Goal: Task Accomplishment & Management: Complete application form

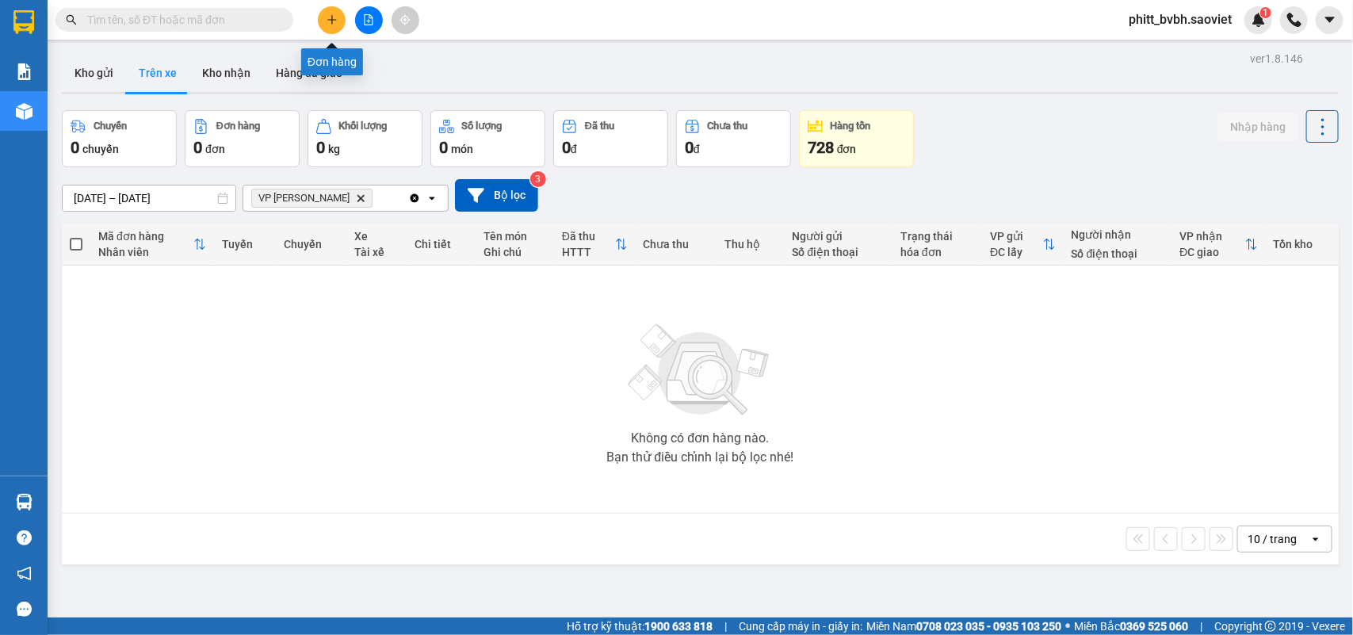
click at [331, 25] on icon "plus" at bounding box center [332, 19] width 11 height 11
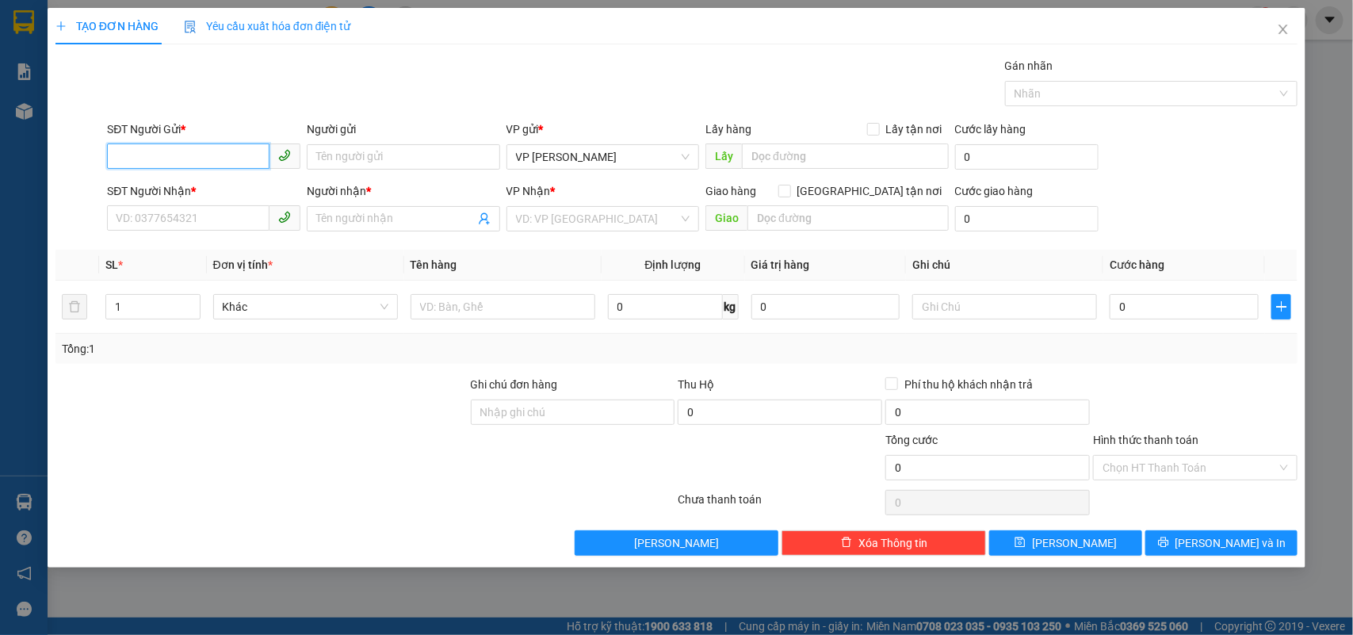
click at [180, 156] on input "SĐT Người Gửi *" at bounding box center [188, 156] width 163 height 25
click at [187, 156] on input "0966804666" at bounding box center [188, 156] width 163 height 25
type input "0966804666"
click at [159, 212] on input "SĐT Người Nhận *" at bounding box center [188, 217] width 163 height 25
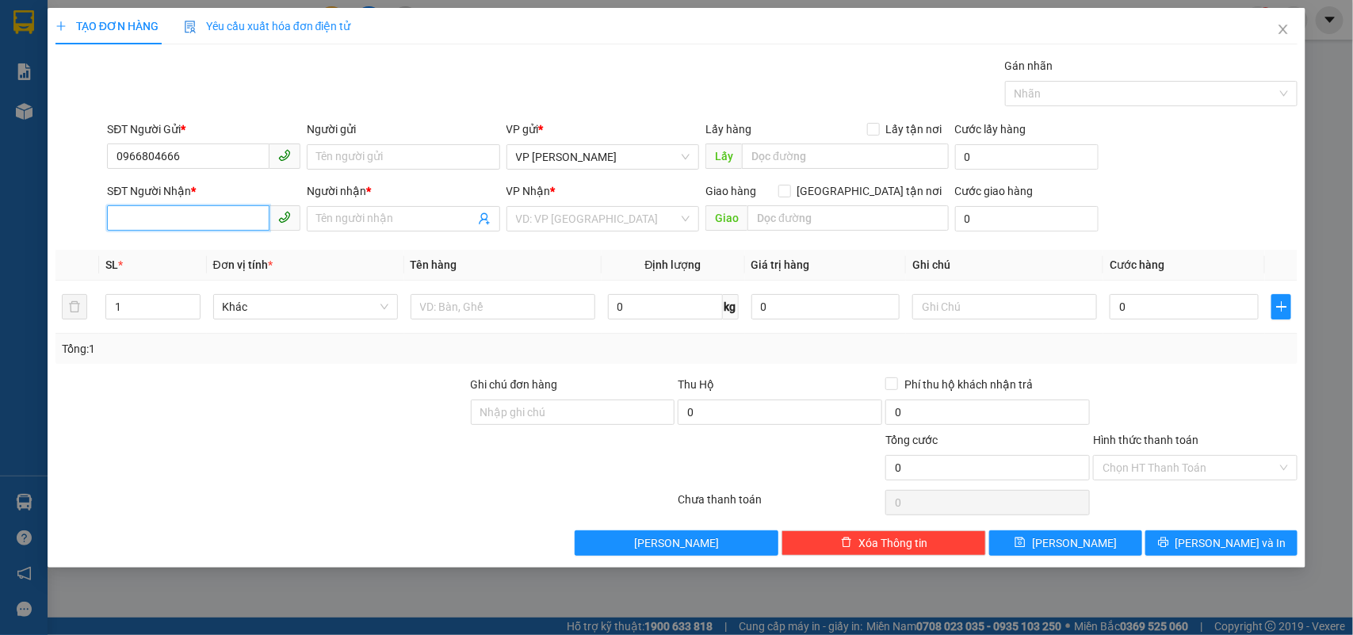
paste input "0966804666"
type input "0966804666"
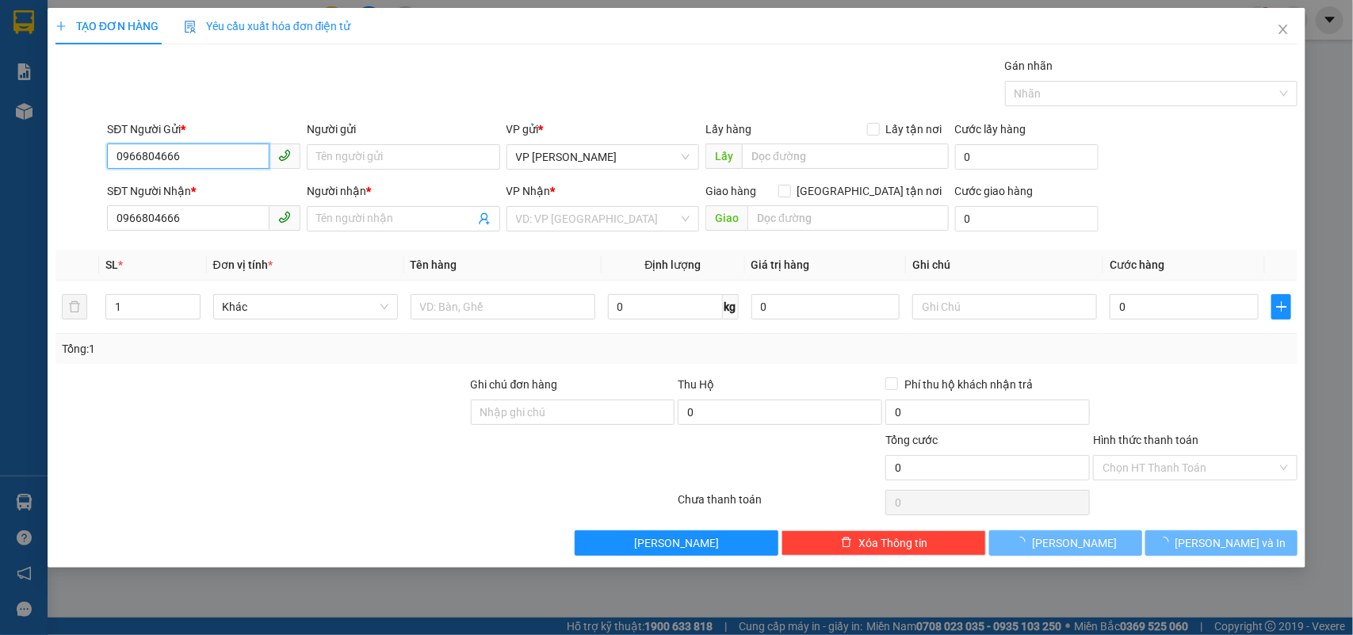
click at [187, 151] on input "0966804666" at bounding box center [188, 156] width 163 height 25
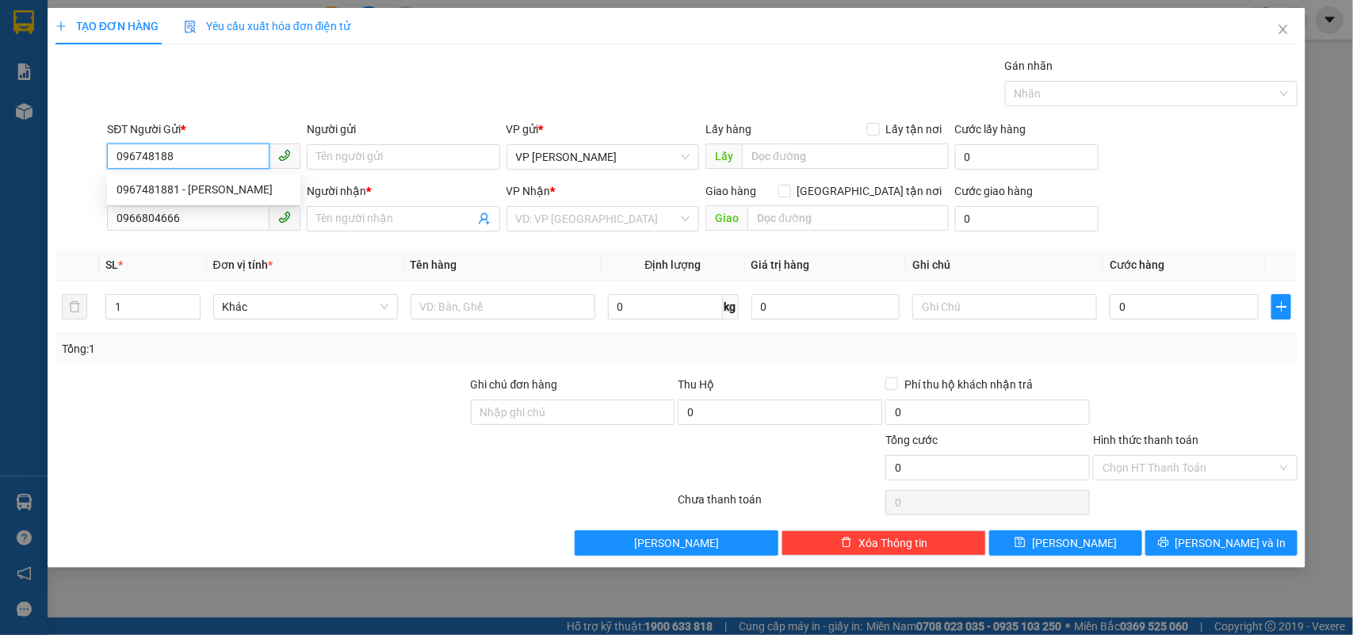
type input "0967481881"
click at [185, 181] on div "0967481881 - [PERSON_NAME]" at bounding box center [204, 189] width 174 height 17
type input "Gara tùng Yên"
type input "0967481881"
click at [370, 220] on input "Người nhận *" at bounding box center [395, 218] width 159 height 17
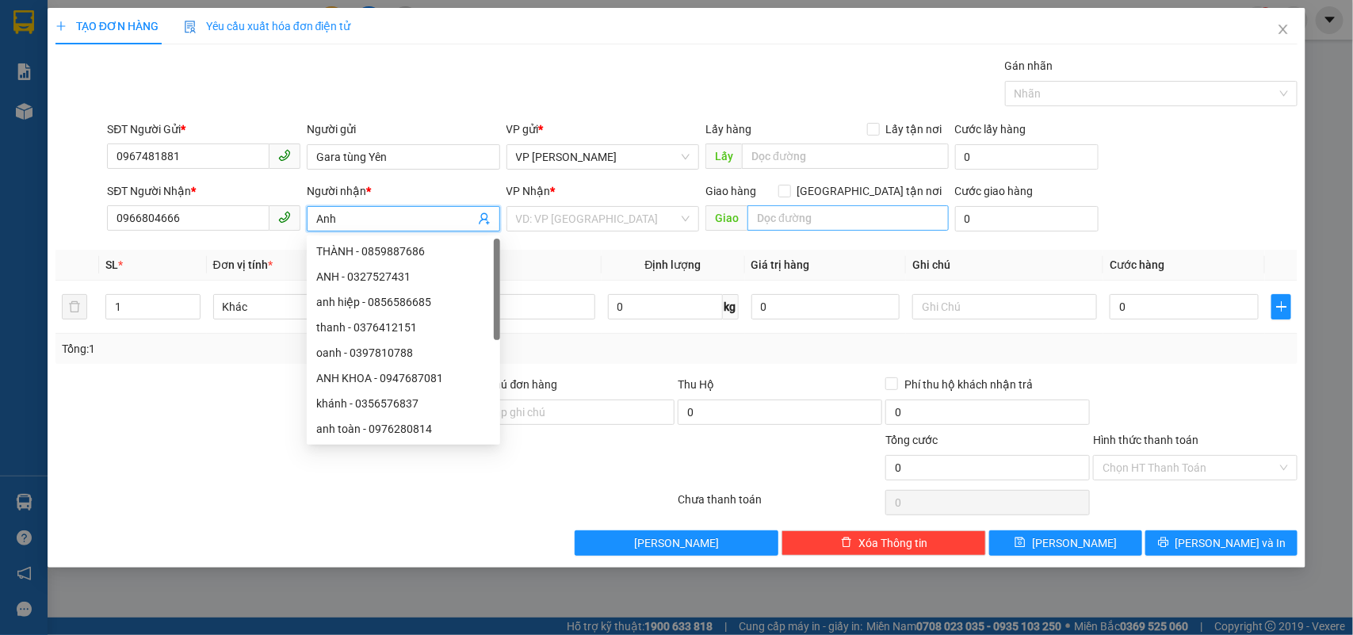
type input "Anh"
click at [805, 220] on input "text" at bounding box center [848, 217] width 201 height 25
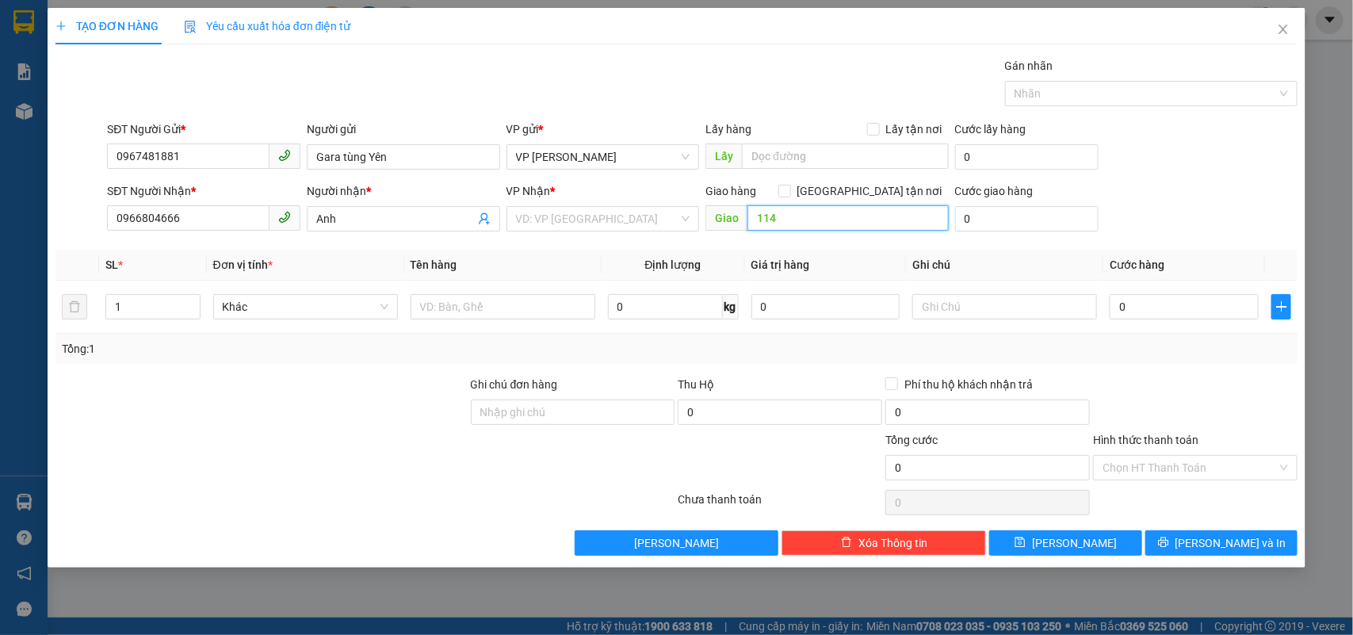
click at [759, 214] on input "114" at bounding box center [848, 217] width 201 height 25
type input "km 114"
click at [1179, 315] on input "0" at bounding box center [1184, 306] width 149 height 25
type input "4"
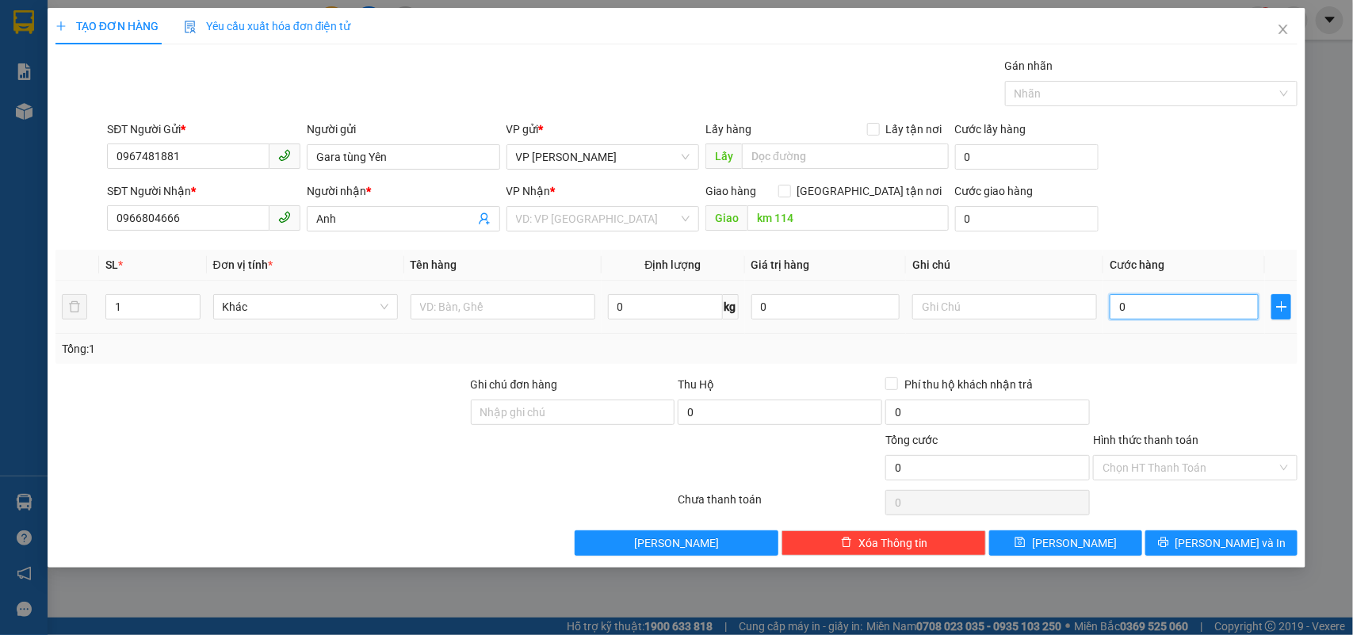
type input "4"
type input "40"
type input "400"
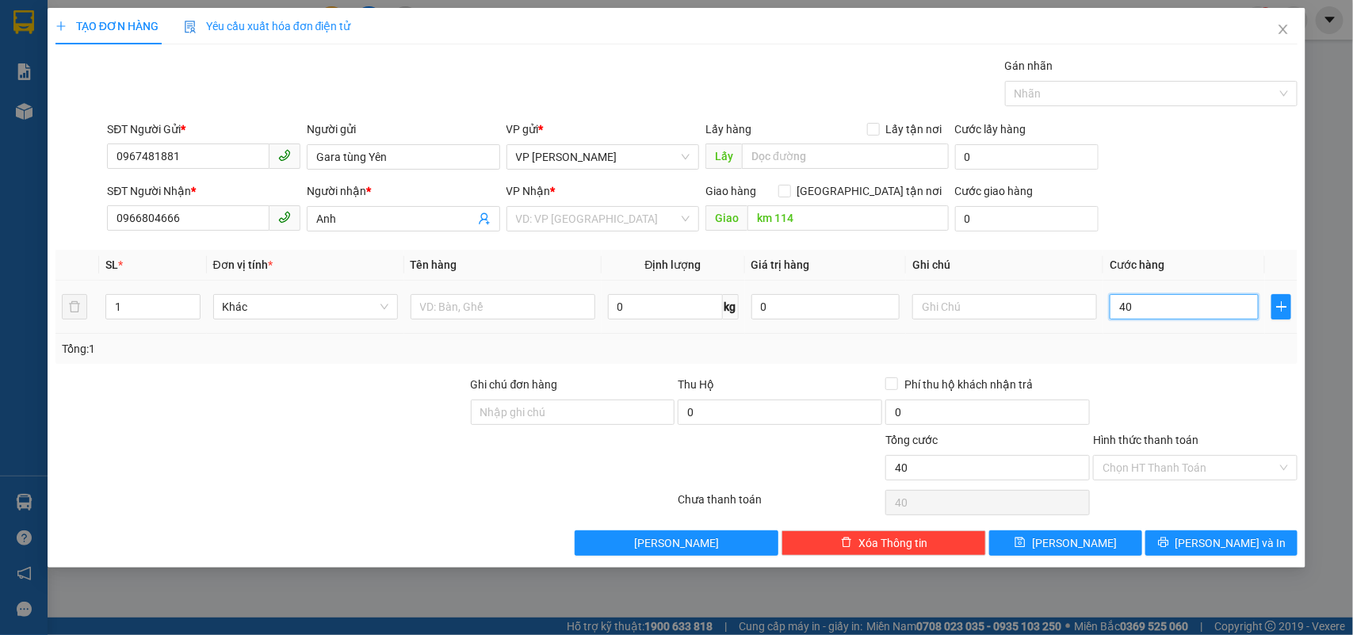
type input "400"
type input "4.000"
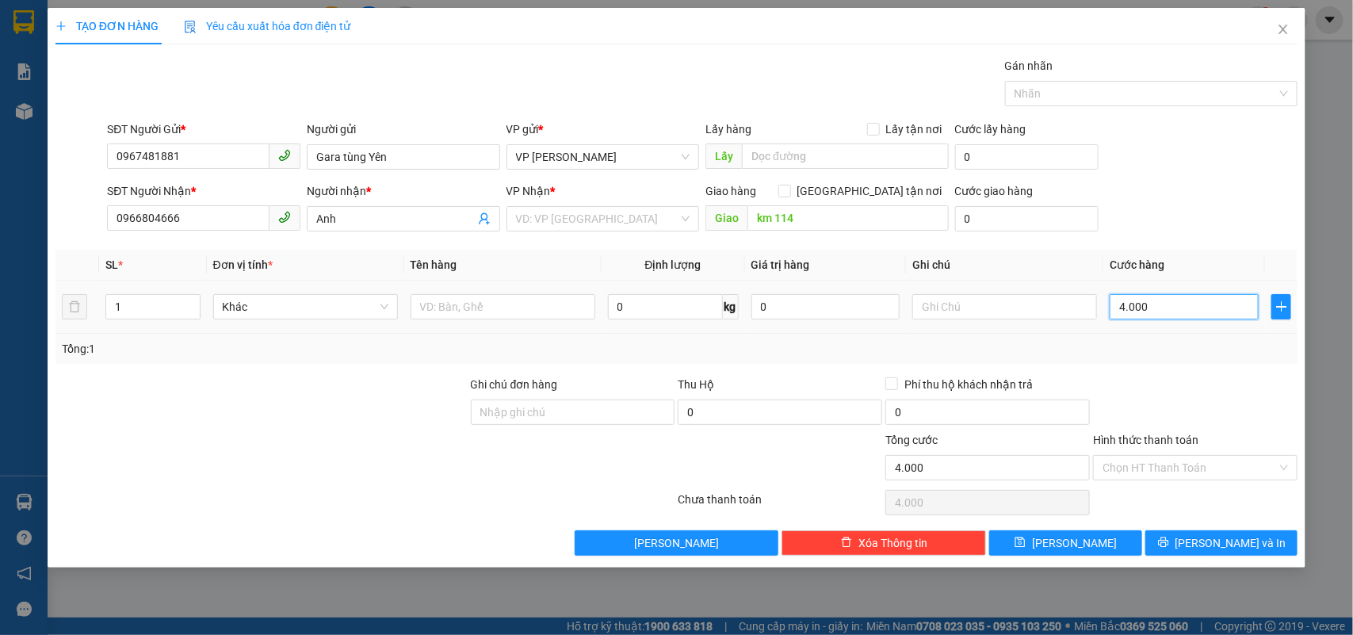
type input "40.000"
click at [1179, 469] on input "Hình thức thanh toán" at bounding box center [1190, 468] width 174 height 24
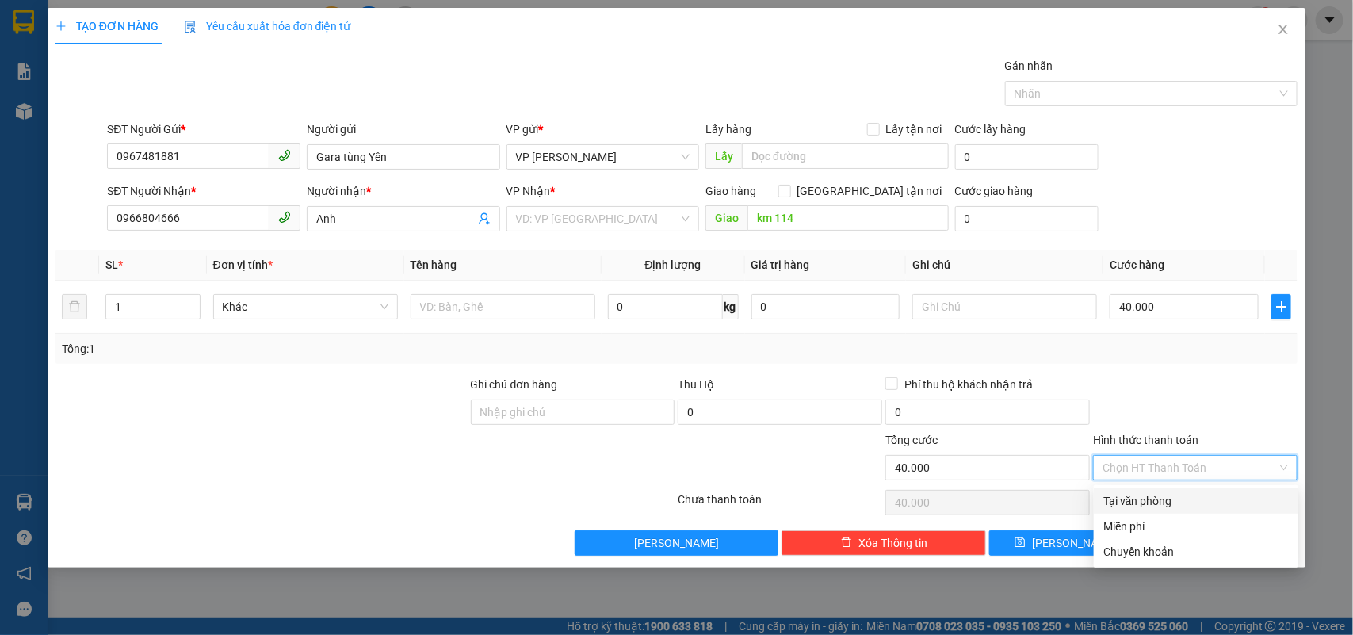
click at [1147, 503] on div "Tại văn phòng" at bounding box center [1197, 500] width 186 height 17
type input "0"
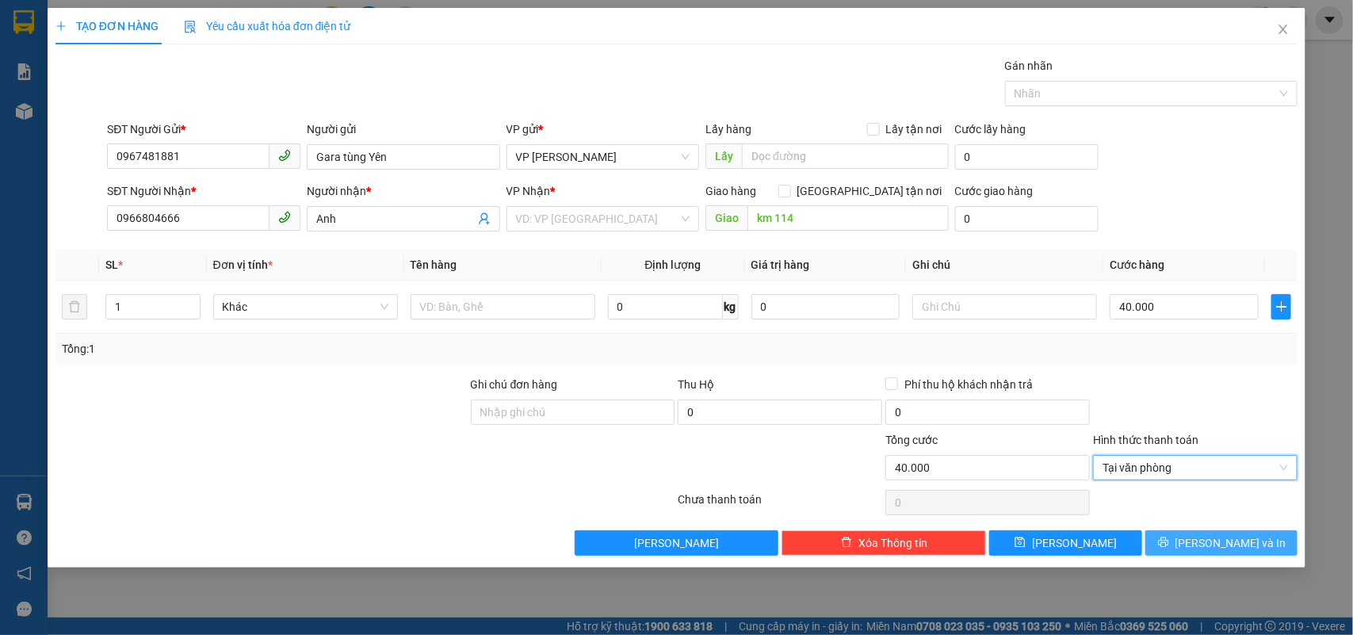
click at [1225, 549] on span "[PERSON_NAME] và In" at bounding box center [1231, 542] width 111 height 17
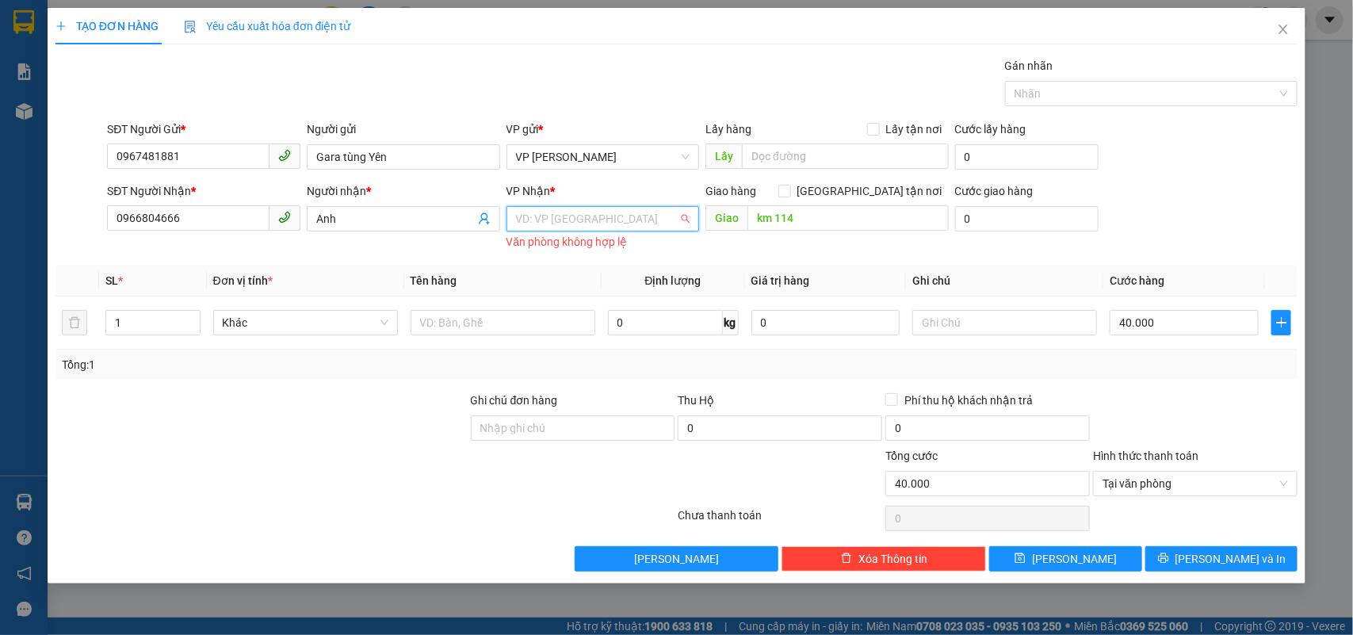
click at [565, 216] on input "search" at bounding box center [597, 219] width 163 height 24
type input "98"
click at [572, 240] on div "VP Km98" at bounding box center [603, 251] width 193 height 25
click at [572, 247] on div "VP Km98 VP Km98 Văn phòng không hợp lệ" at bounding box center [603, 226] width 193 height 41
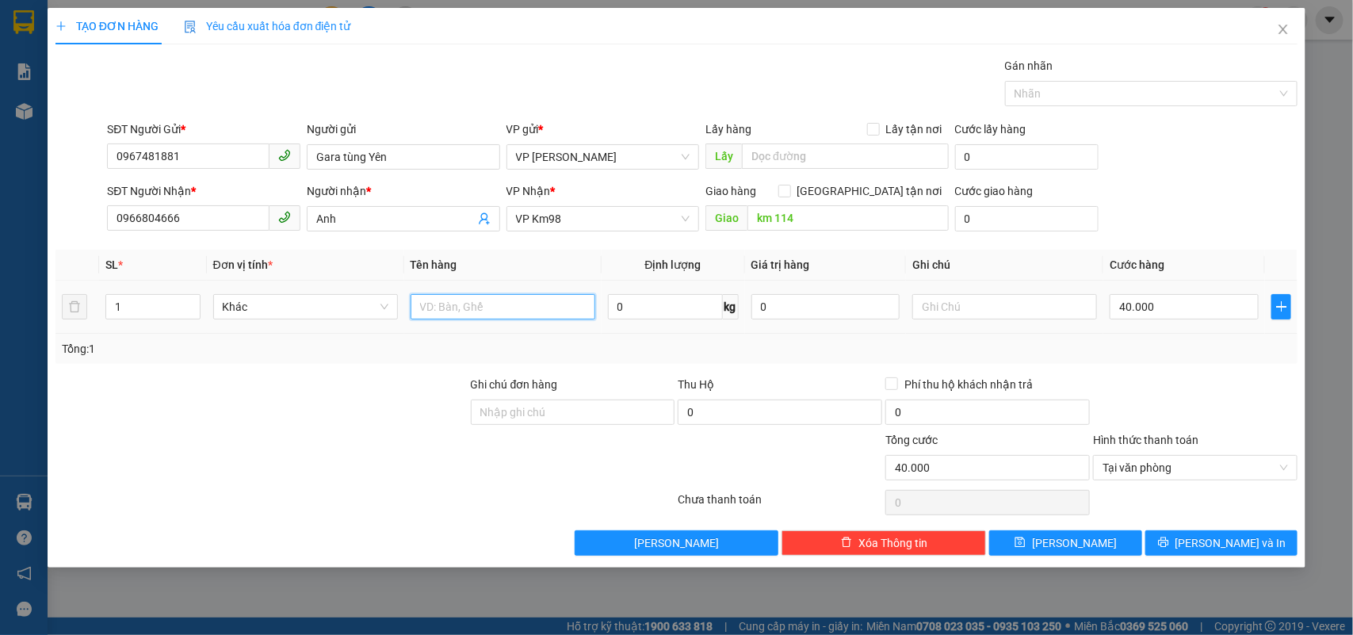
click at [488, 309] on input "text" at bounding box center [503, 306] width 185 height 25
type input "Hộp nhỏ"
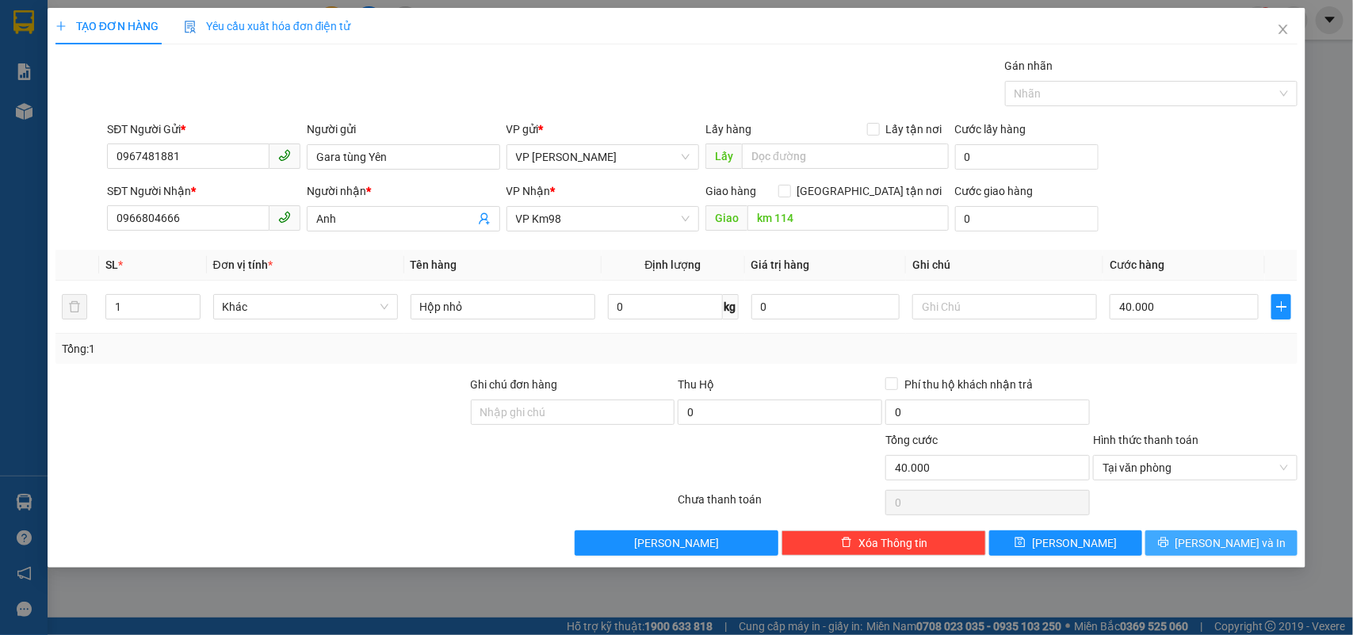
click at [1231, 544] on span "[PERSON_NAME] và In" at bounding box center [1231, 542] width 111 height 17
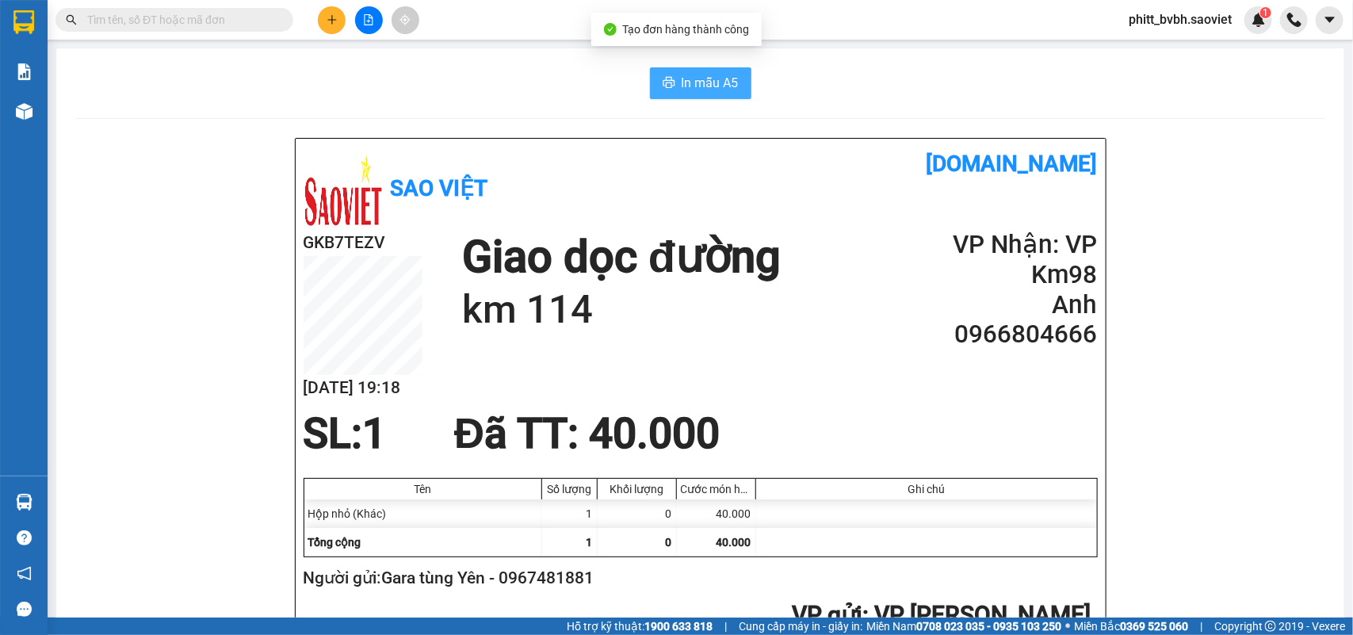
click at [695, 87] on span "In mẫu A5" at bounding box center [710, 83] width 57 height 20
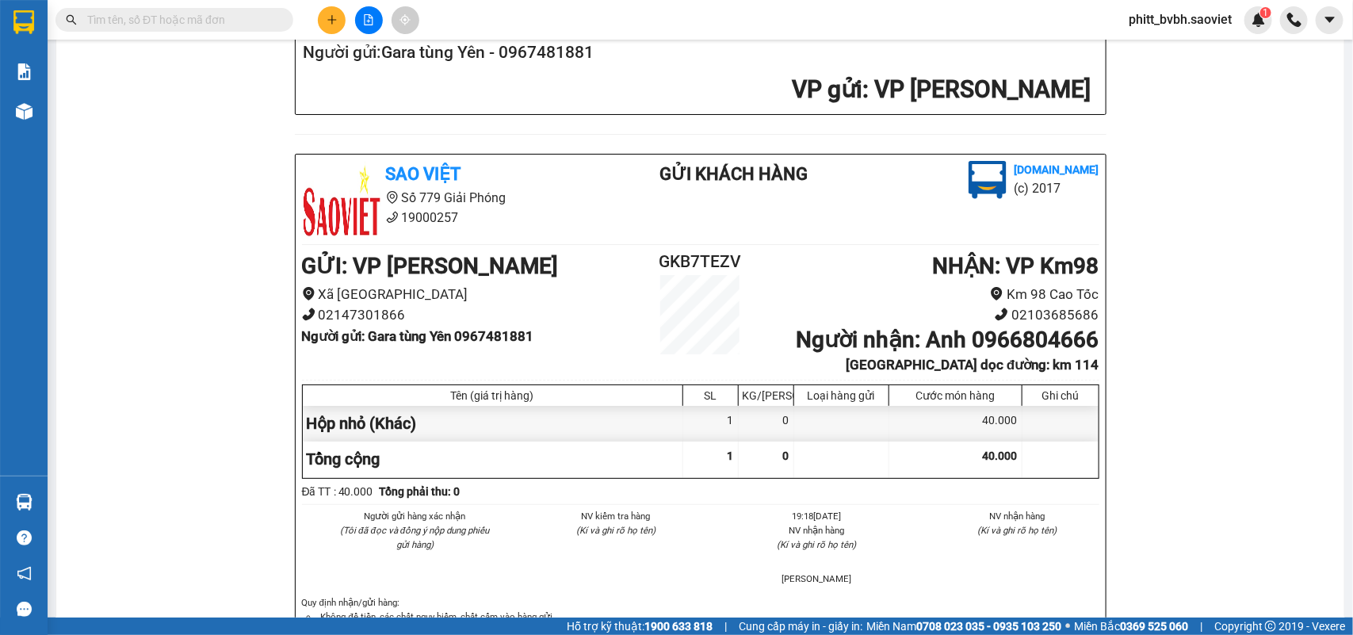
scroll to position [694, 0]
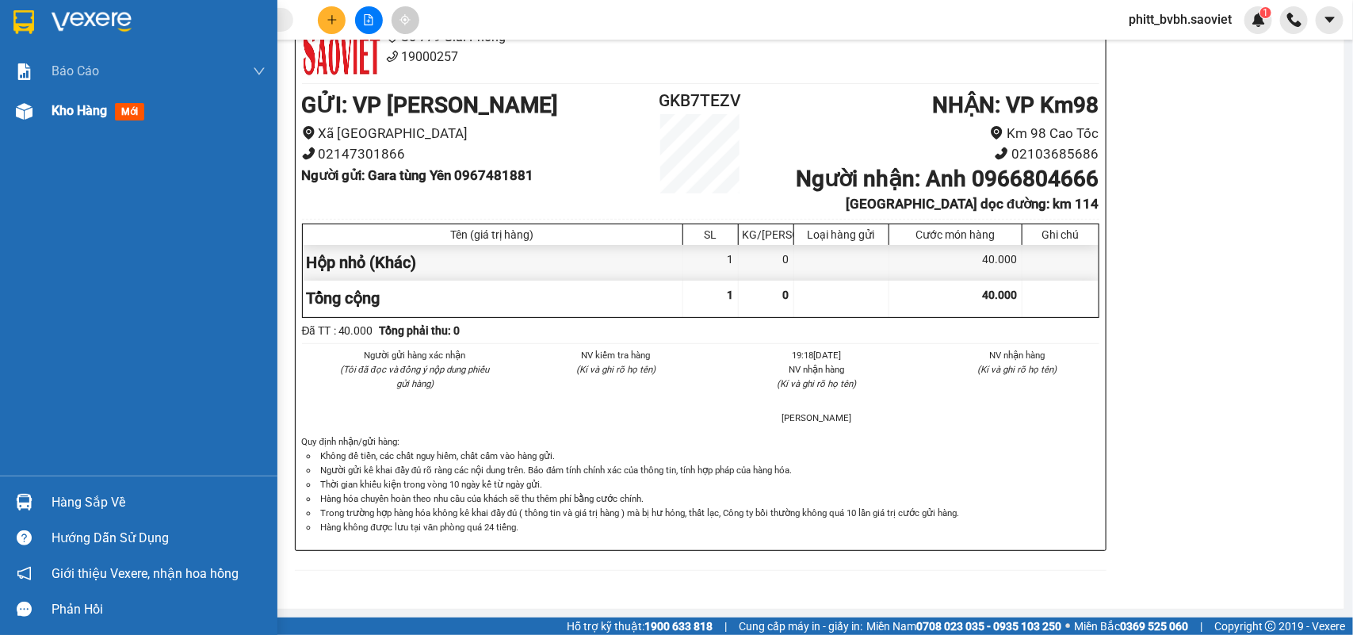
click at [77, 116] on span "Kho hàng" at bounding box center [80, 110] width 56 height 15
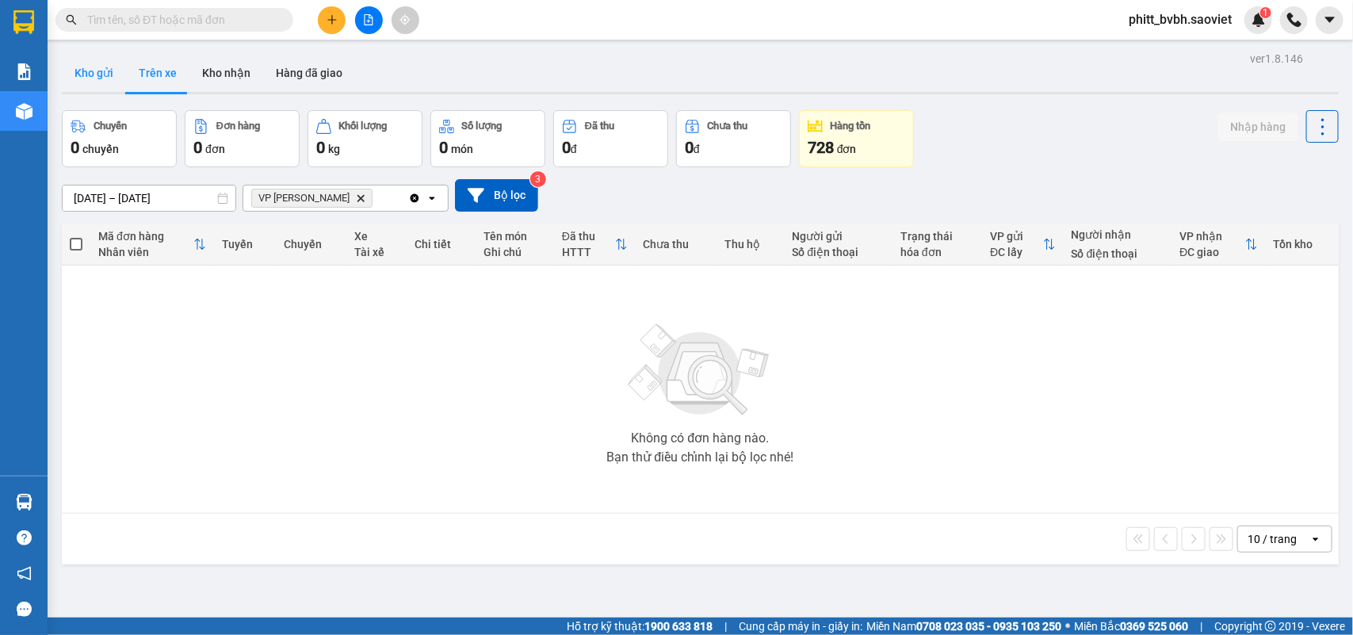
click at [96, 76] on button "Kho gửi" at bounding box center [94, 73] width 64 height 38
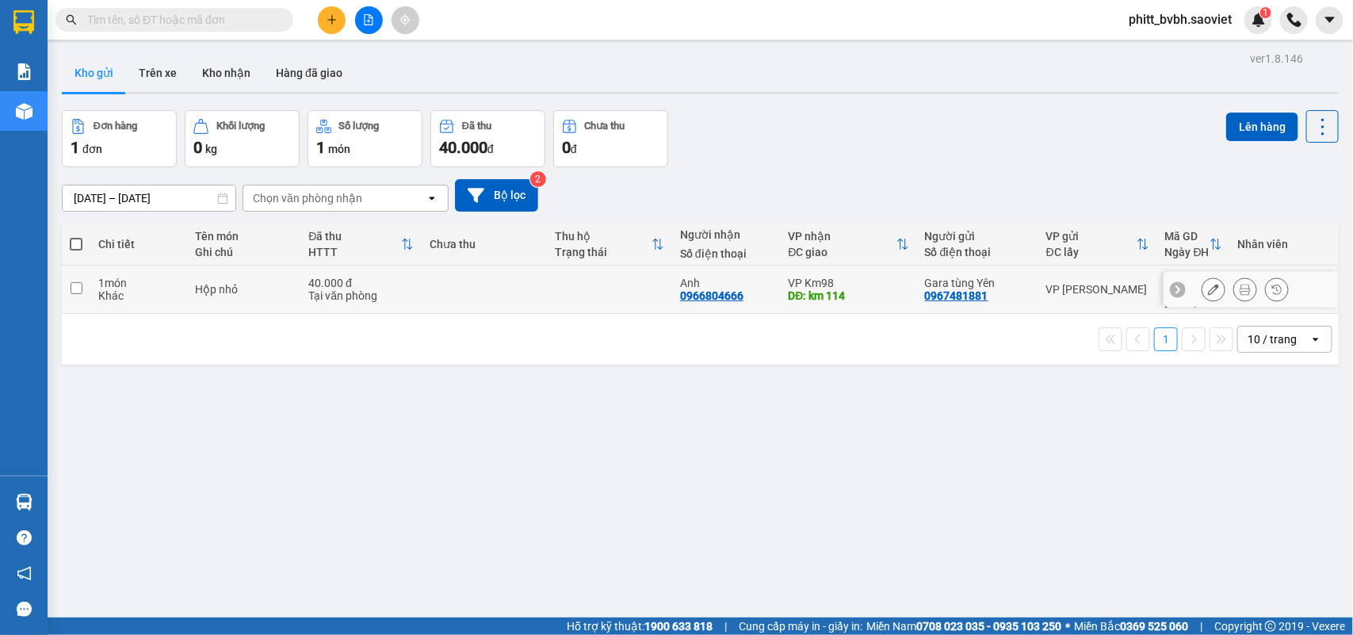
click at [189, 295] on td "Hộp nhỏ" at bounding box center [243, 290] width 113 height 48
checkbox input "true"
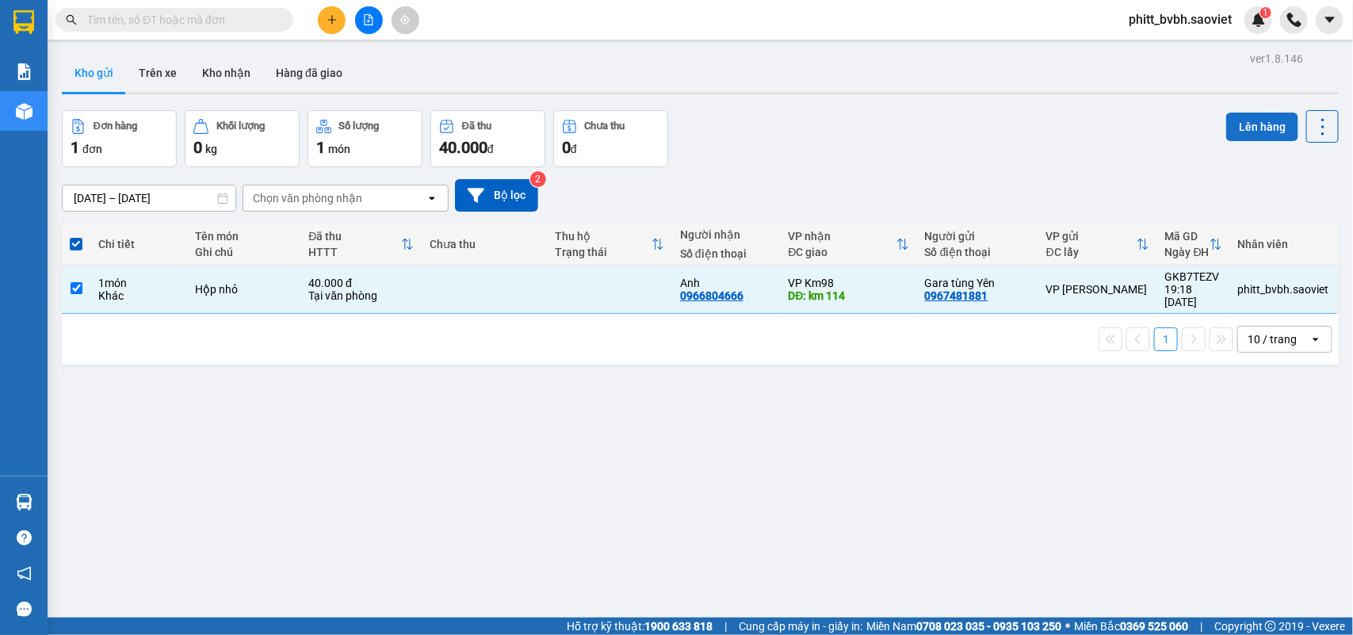
click at [1231, 116] on button "Lên hàng" at bounding box center [1263, 127] width 72 height 29
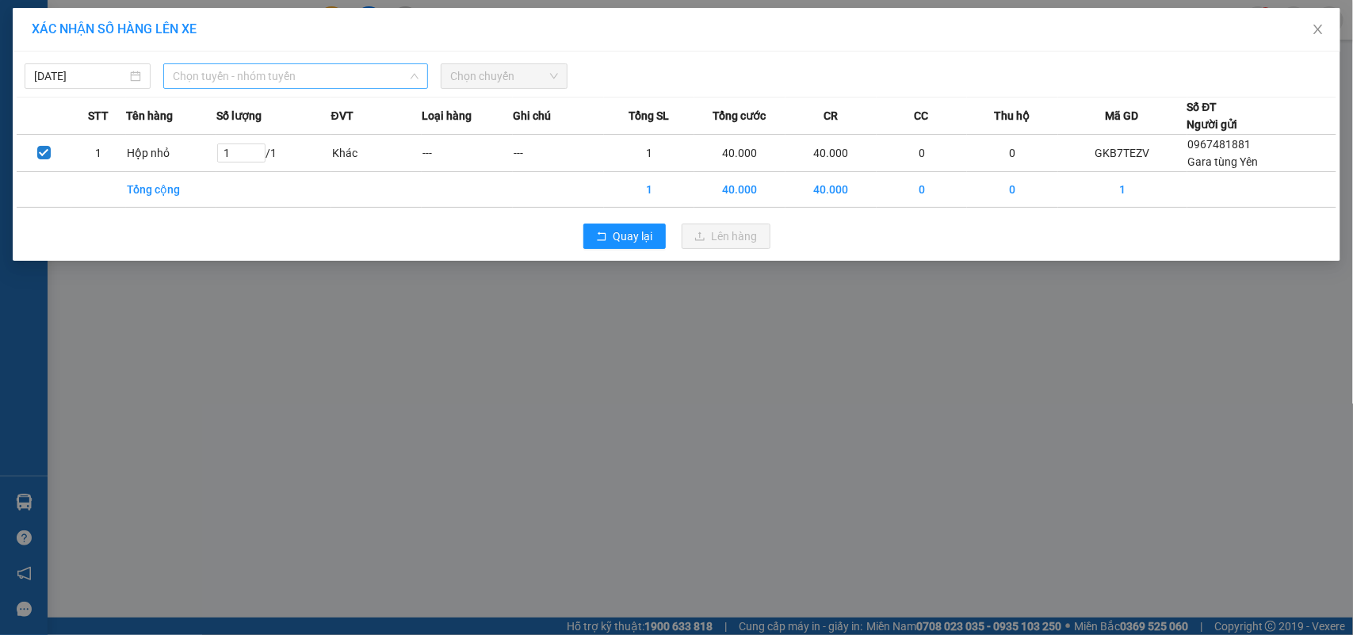
click at [251, 75] on span "Chọn tuyến - nhóm tuyến" at bounding box center [296, 76] width 246 height 24
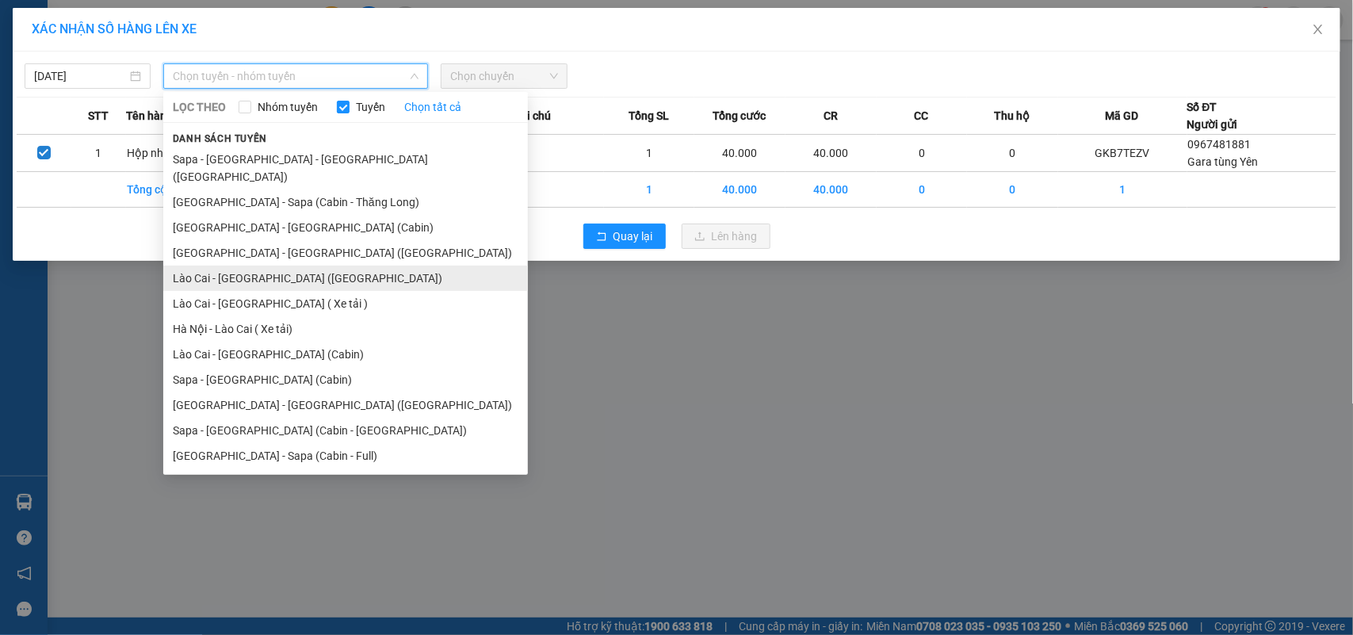
click at [267, 266] on li "Lào Cai - [GEOGRAPHIC_DATA] ([GEOGRAPHIC_DATA])" at bounding box center [345, 278] width 365 height 25
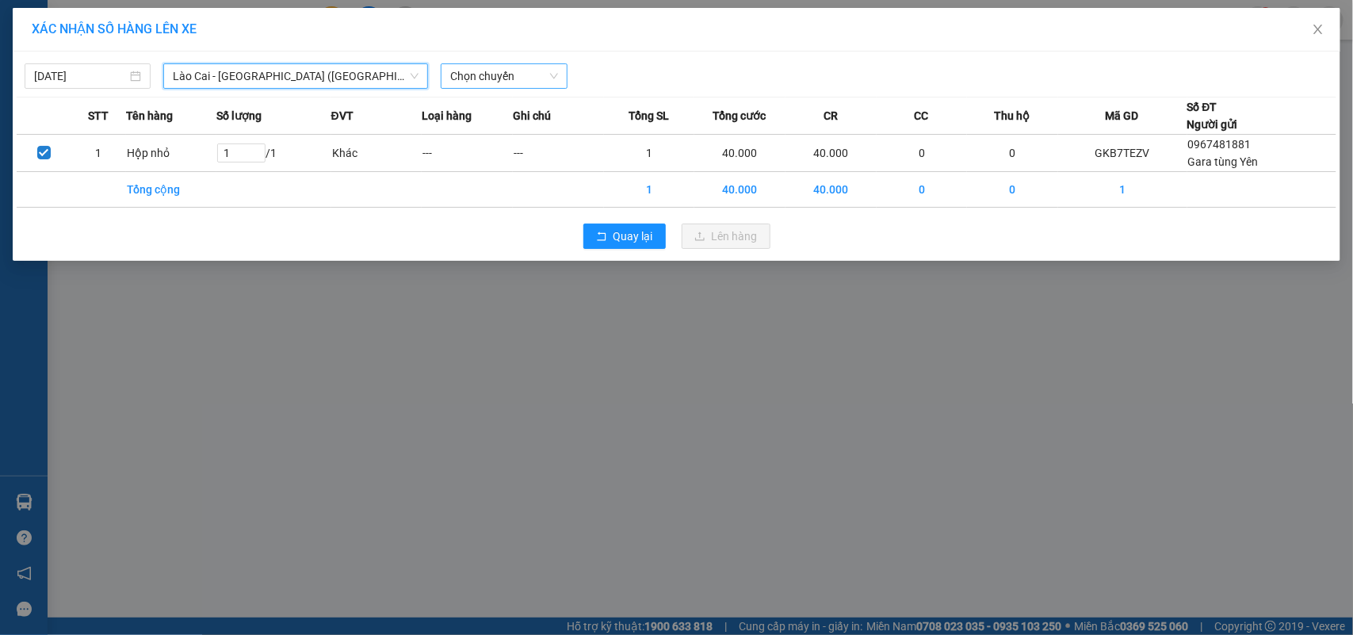
click at [493, 75] on span "Chọn chuyến" at bounding box center [503, 76] width 107 height 24
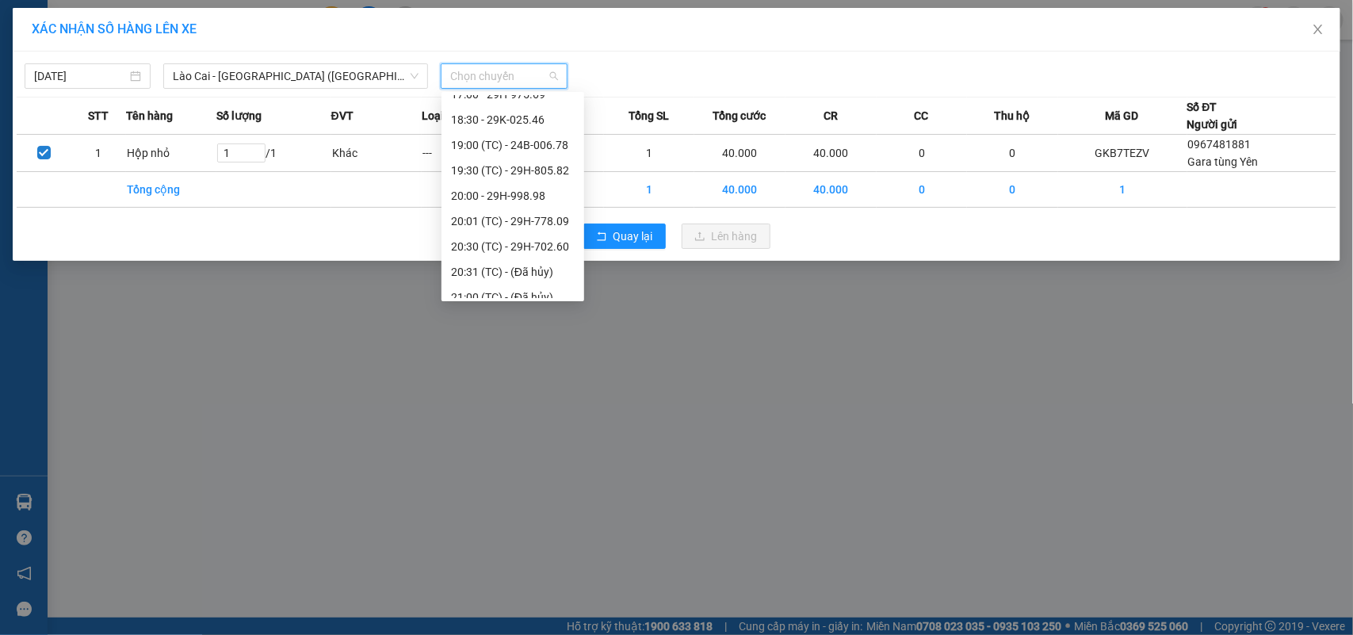
scroll to position [278, 0]
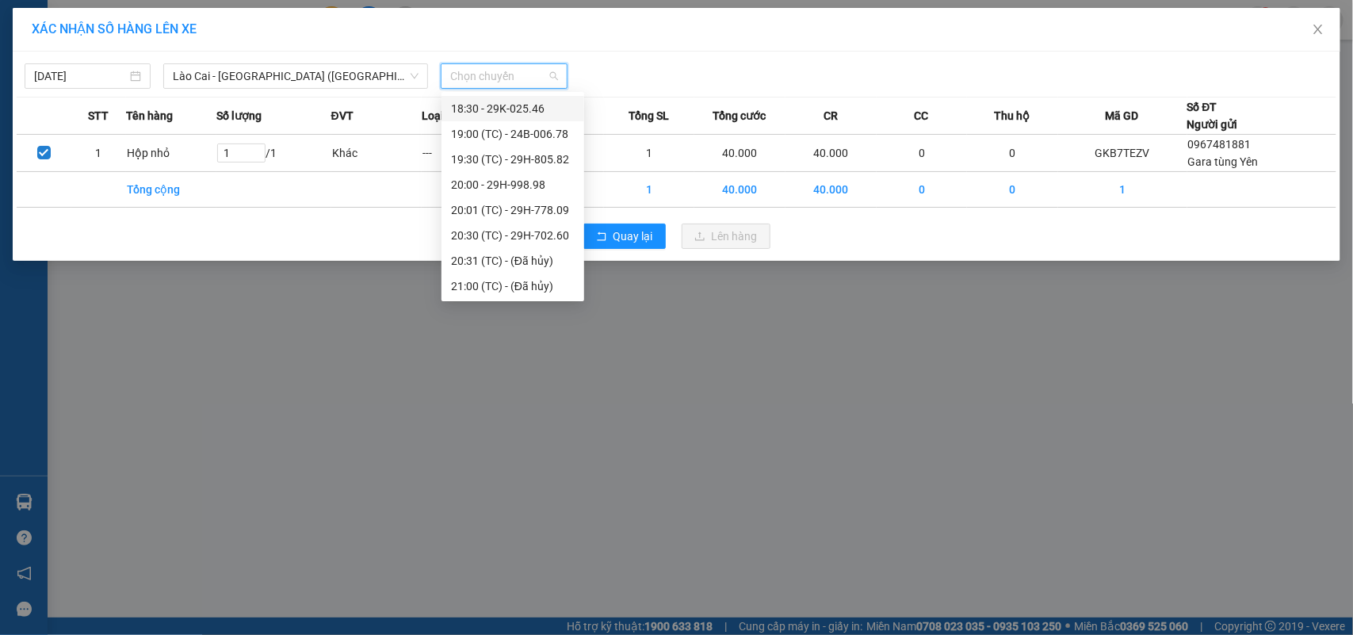
click at [540, 105] on div "18:30 - 29K-025.46" at bounding box center [513, 108] width 124 height 17
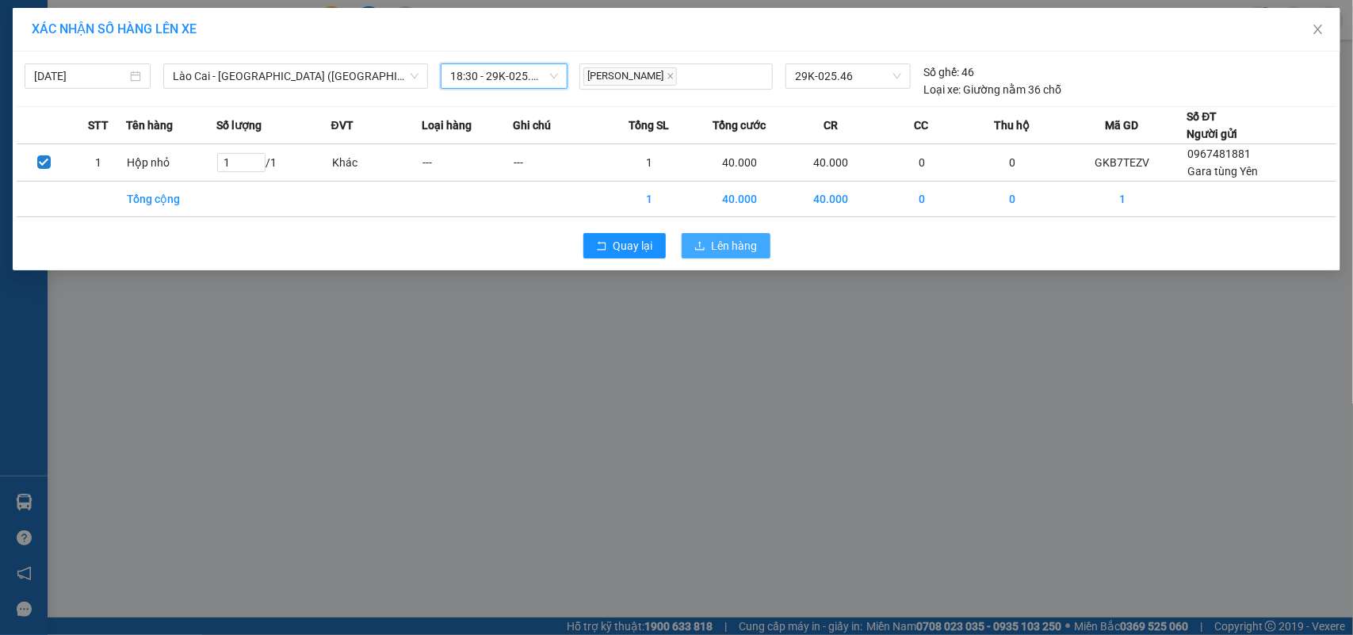
click at [722, 247] on span "Lên hàng" at bounding box center [735, 245] width 46 height 17
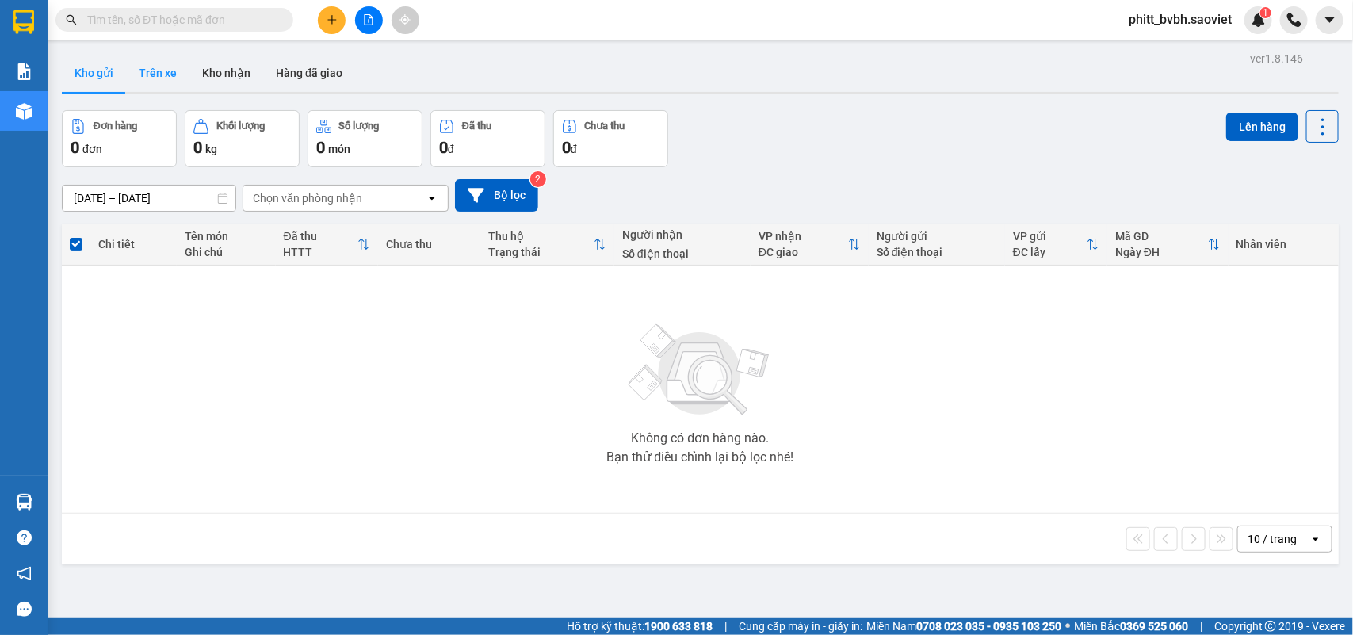
click at [167, 77] on button "Trên xe" at bounding box center [157, 73] width 63 height 38
